Goal: Transaction & Acquisition: Purchase product/service

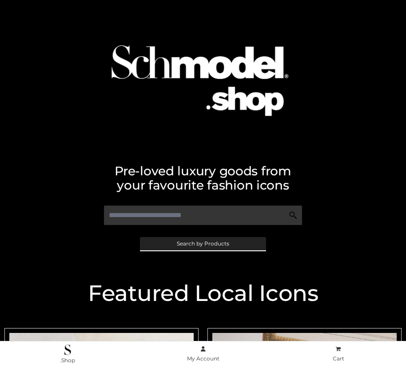
click at [202, 243] on span "Search by Products" at bounding box center [203, 243] width 52 height 5
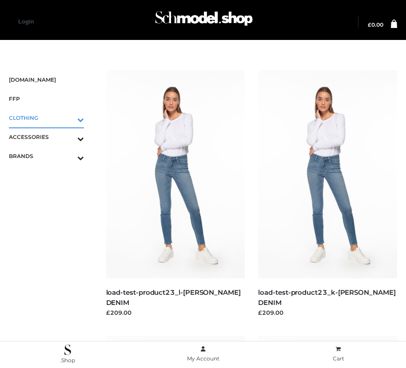
click at [68, 118] on icon "Toggle Submenu" at bounding box center [33, 120] width 99 height 10
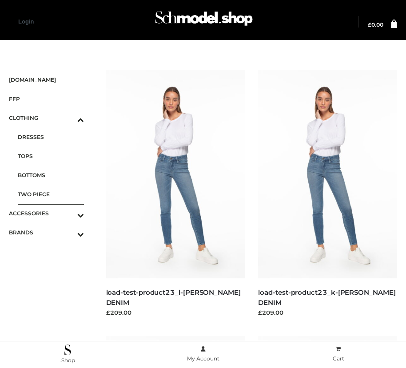
click at [51, 194] on span "TWO PIECE" at bounding box center [51, 194] width 66 height 10
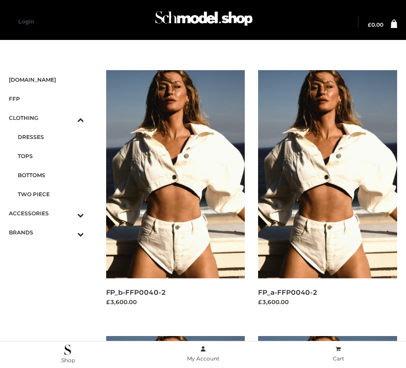
scroll to position [748, 0]
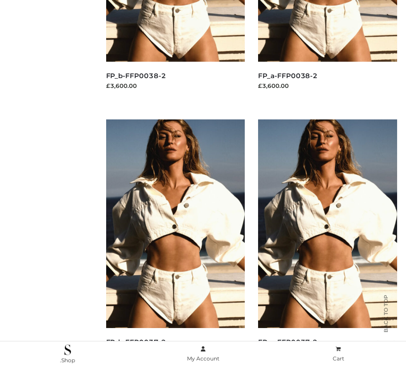
click at [175, 243] on img at bounding box center [175, 223] width 139 height 208
